Goal: Find contact information: Find contact information

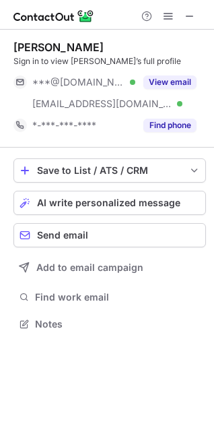
scroll to position [315, 214]
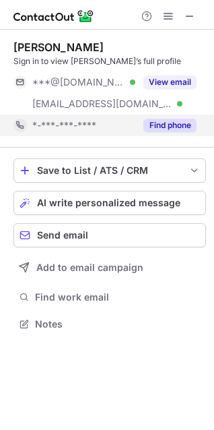
drag, startPoint x: 161, startPoint y: 119, endPoint x: 125, endPoint y: 134, distance: 38.4
click at [160, 122] on button "Find phone" at bounding box center [170, 125] width 53 height 13
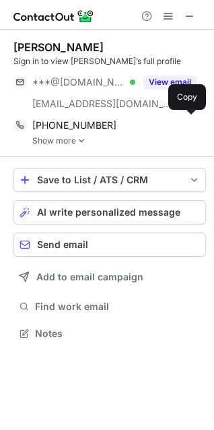
scroll to position [324, 214]
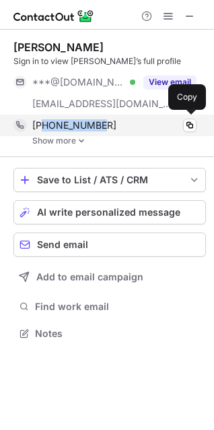
drag, startPoint x: 103, startPoint y: 121, endPoint x: 42, endPoint y: 129, distance: 61.3
click at [42, 129] on div "+14803296325" at bounding box center [114, 125] width 165 height 12
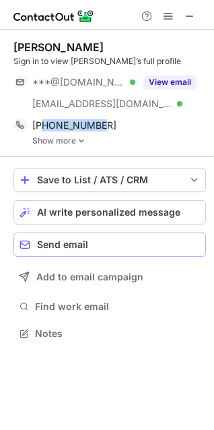
copy span "4803296325"
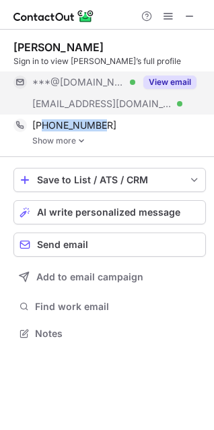
click at [164, 82] on button "View email" at bounding box center [170, 82] width 53 height 13
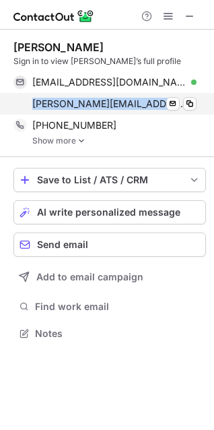
drag, startPoint x: 160, startPoint y: 105, endPoint x: 34, endPoint y: 107, distance: 126.1
click at [34, 107] on span "sarahn@ahwatukeeskincare.com" at bounding box center [109, 104] width 154 height 12
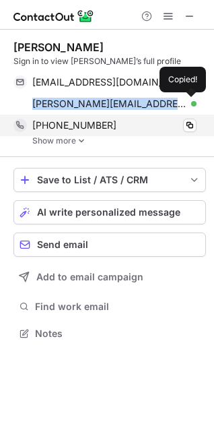
copy span "sarahn@ahwatukeeskincare."
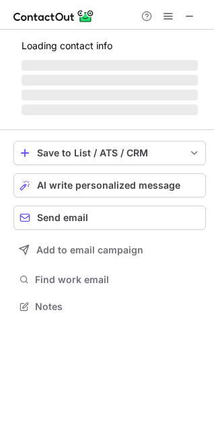
scroll to position [315, 214]
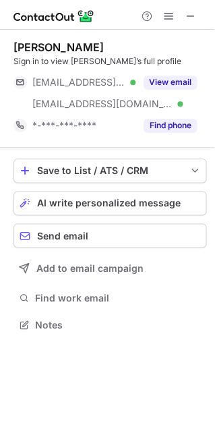
scroll to position [314, 214]
click at [189, 16] on span at bounding box center [190, 16] width 11 height 11
